Goal: Information Seeking & Learning: Learn about a topic

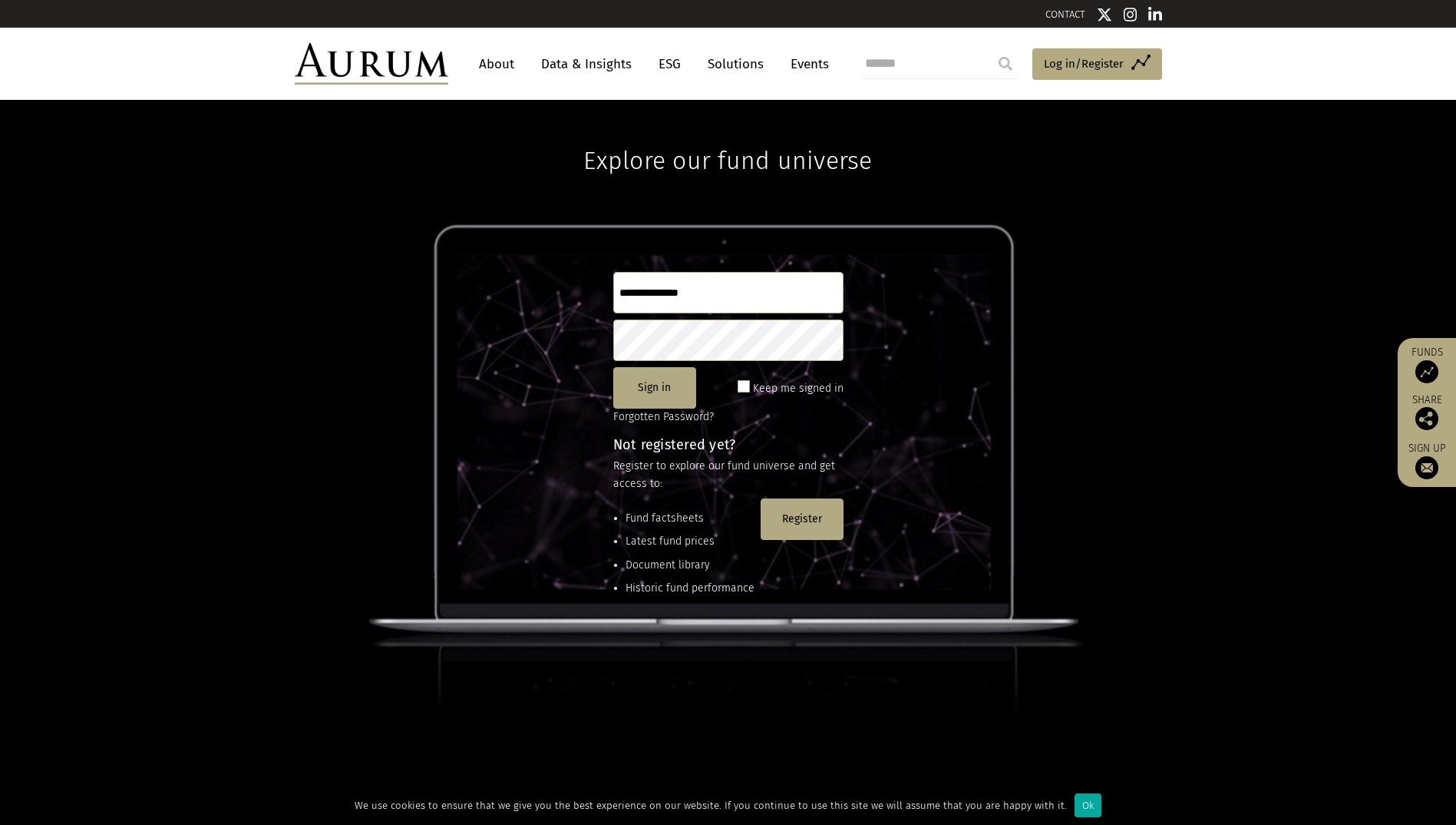
click at [491, 65] on link "About" at bounding box center [496, 63] width 51 height 29
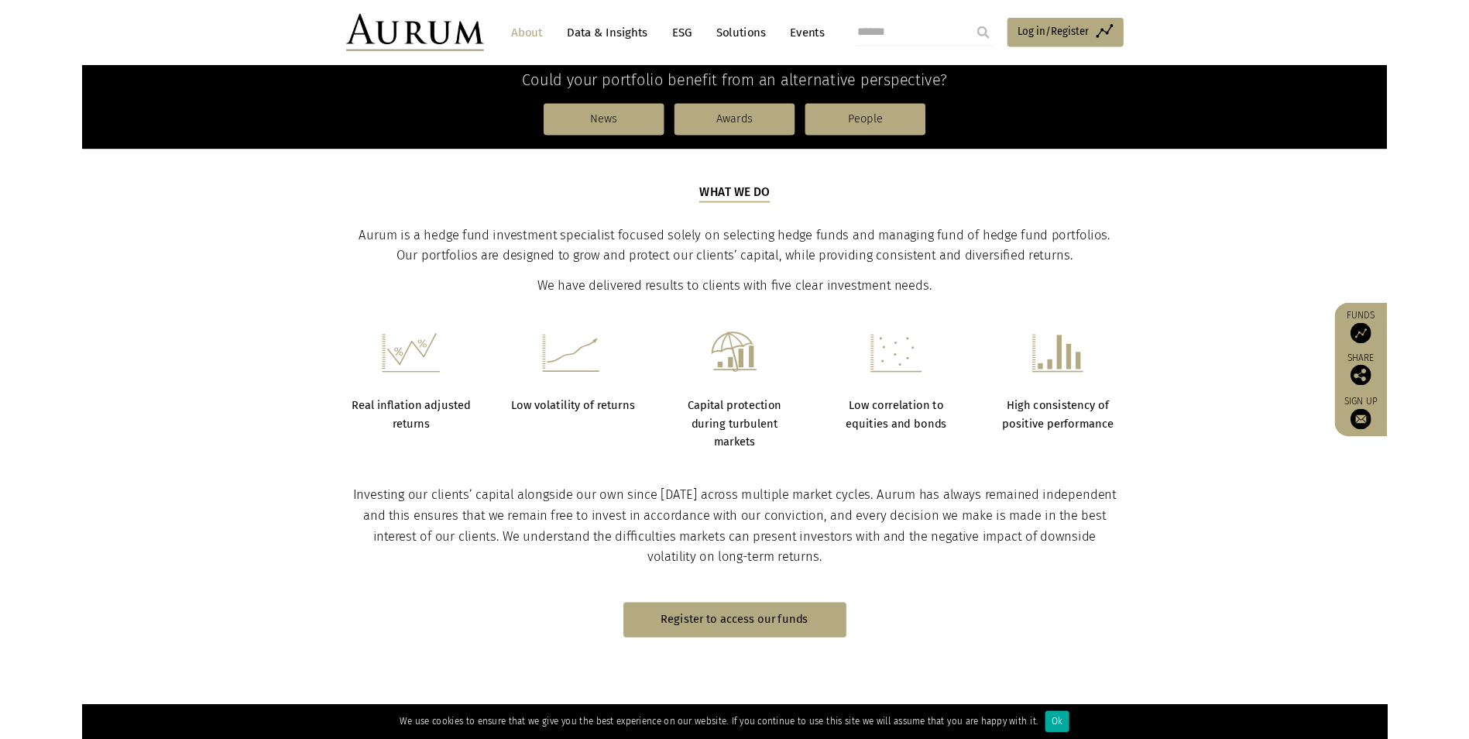
scroll to position [434, 0]
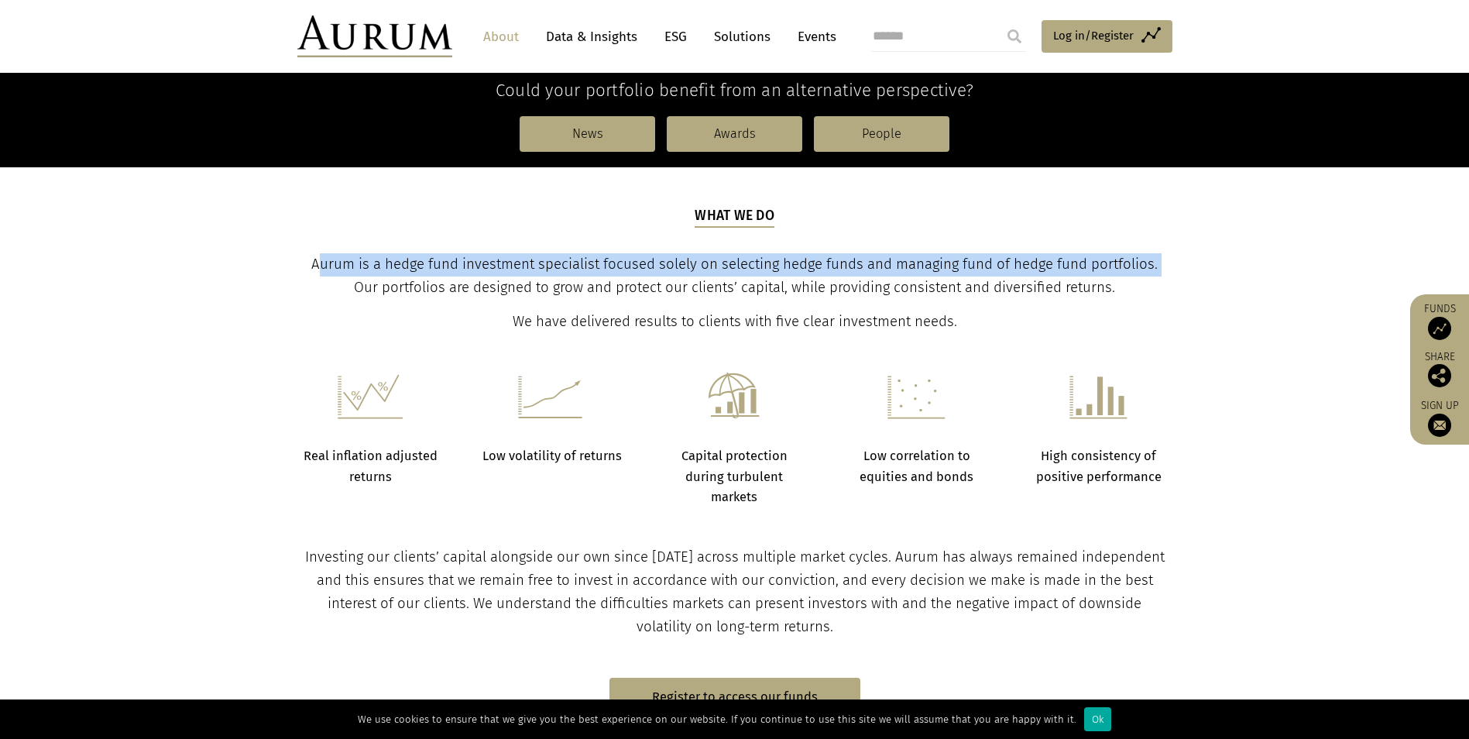
drag, startPoint x: 304, startPoint y: 259, endPoint x: 1150, endPoint y: 266, distance: 846.5
click at [1150, 266] on span "Aurum is a hedge fund investment specialist focused solely on selecting hedge f…" at bounding box center [734, 276] width 846 height 40
copy span "urum is a hedge fund investment specialist focused solely on selecting hedge fu…"
